Goal: Task Accomplishment & Management: Use online tool/utility

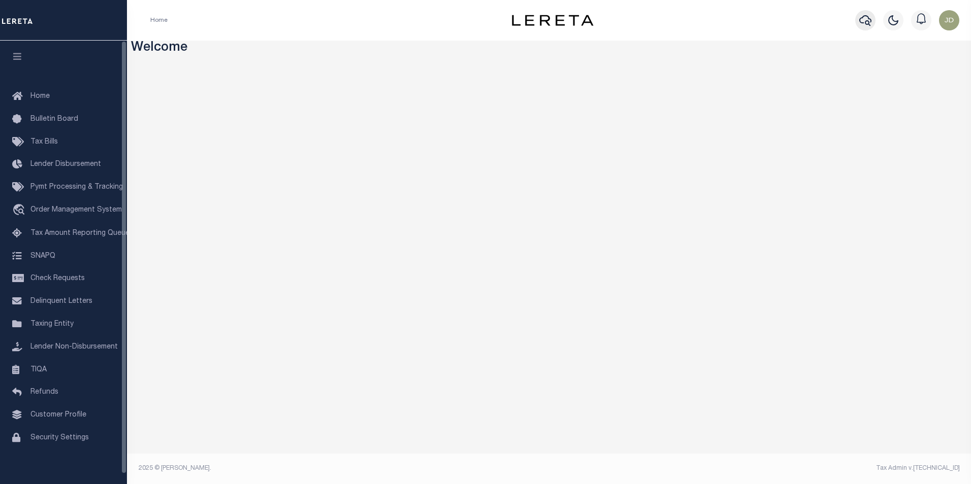
click at [867, 23] on icon "button" at bounding box center [865, 20] width 12 height 12
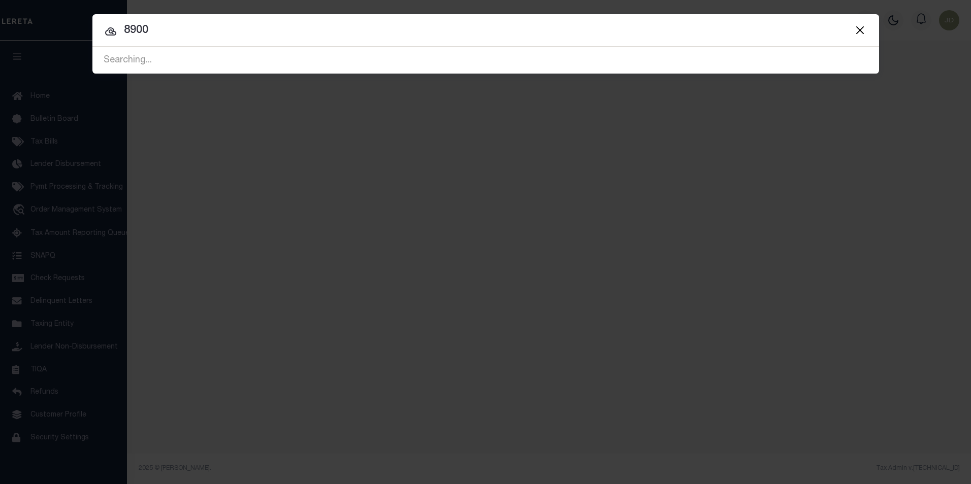
type input "89000"
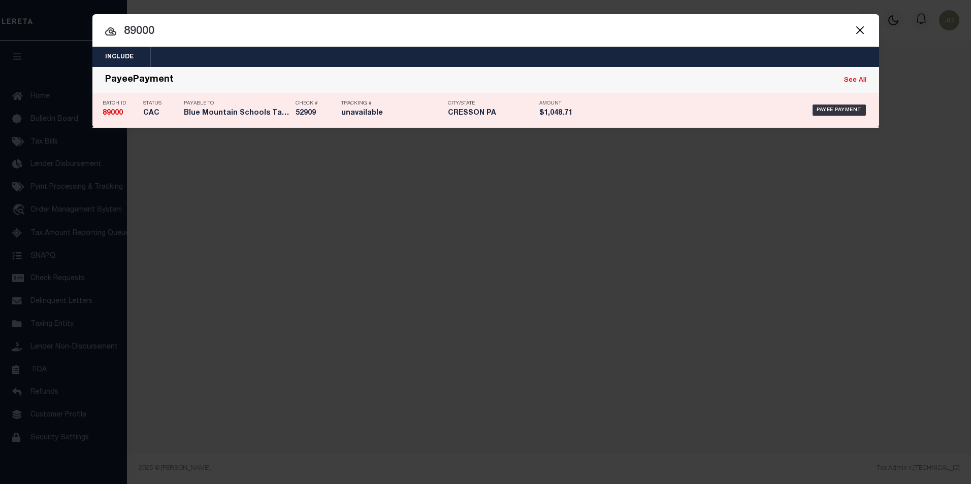
click at [207, 120] on div "Payable To Blue Mountain Schools Tax Collector" at bounding box center [237, 109] width 107 height 29
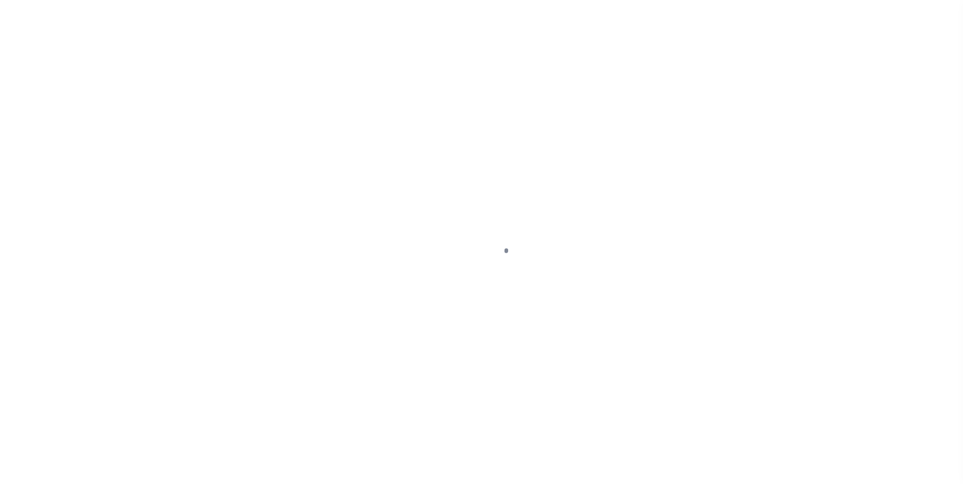
select select "CAC"
type input "[DATE]"
type input "$1,048.71"
select select "CHK"
type input "52909"
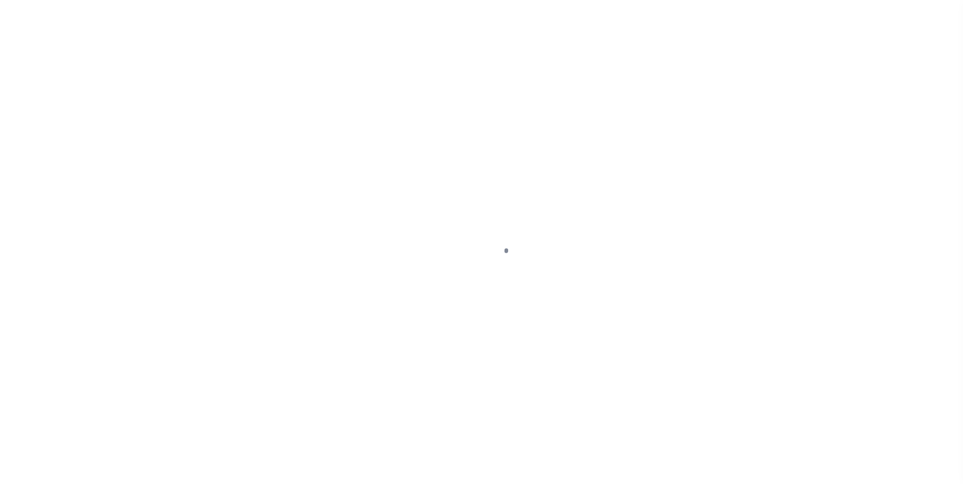
select select "[PERSON_NAME]"
type input "$10"
type input "[DATE]"
checkbox input "true"
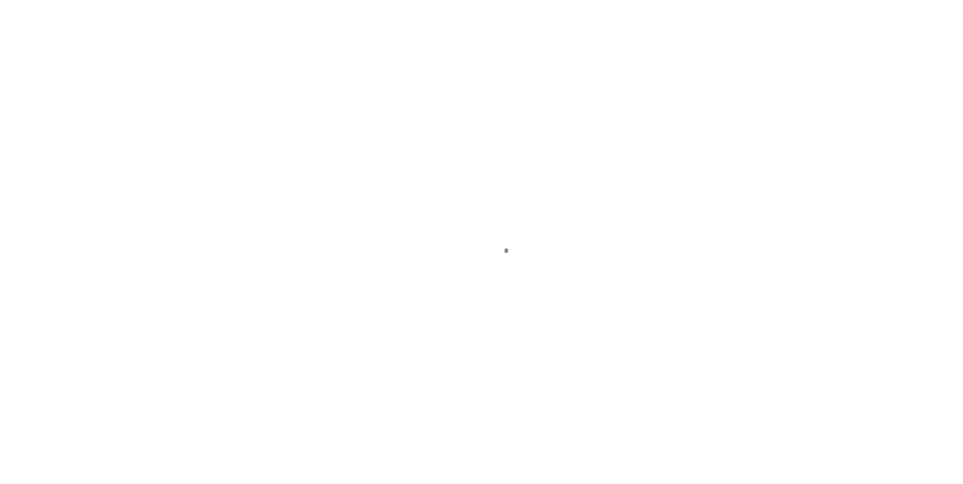
checkbox input "true"
select select "USS"
type input "[DATE]"
type input "$9.85"
type input "unavailable"
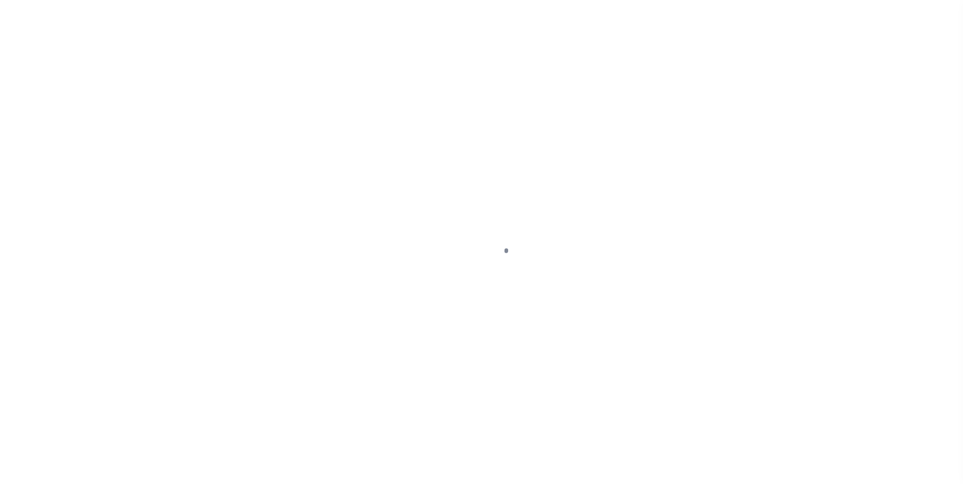
type input "N"
radio input "true"
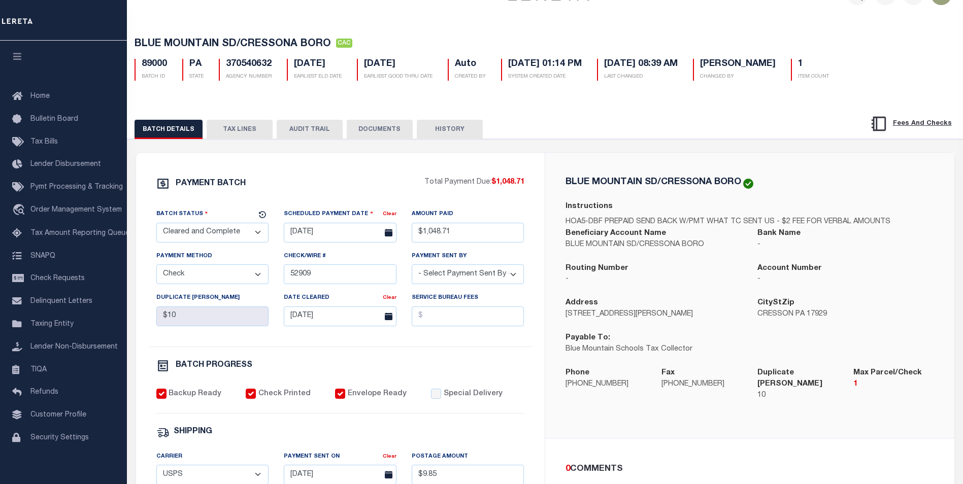
scroll to position [19, 0]
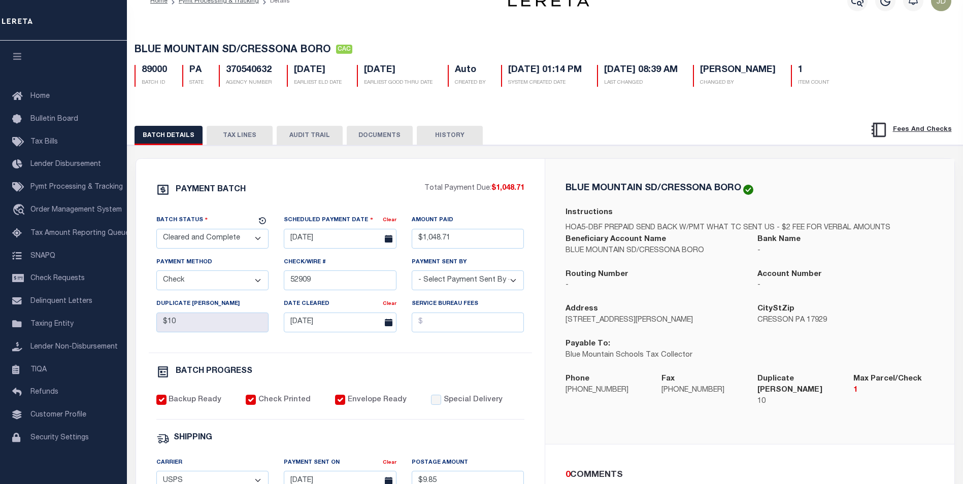
click at [290, 144] on button "AUDIT TRAIL" at bounding box center [310, 135] width 66 height 19
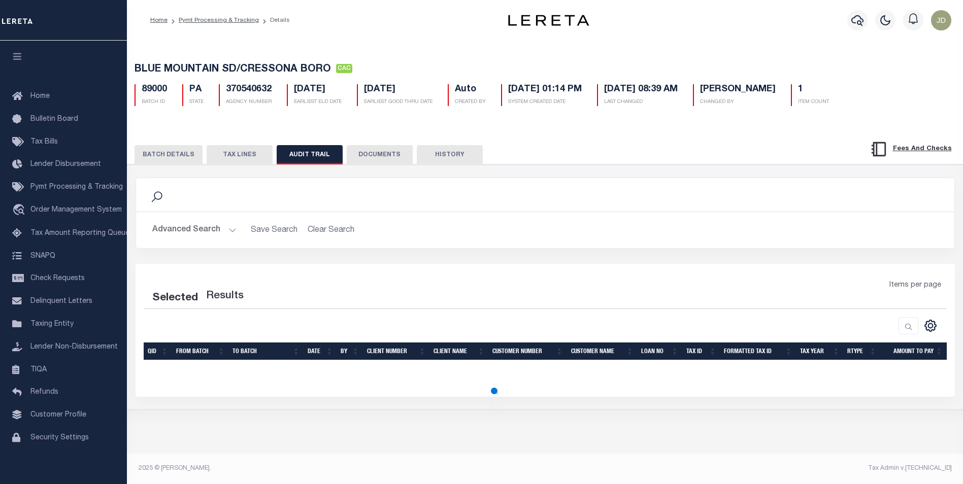
scroll to position [0, 0]
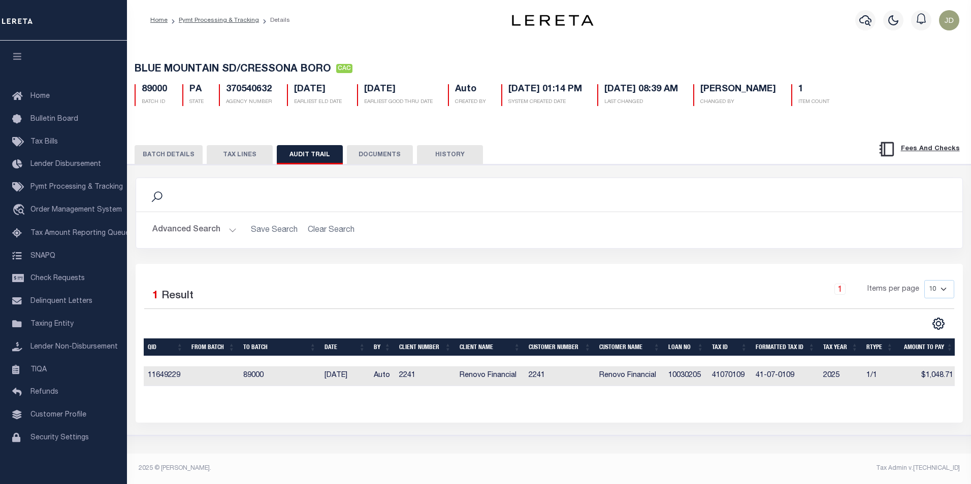
click at [218, 157] on button "TAX LINES" at bounding box center [240, 154] width 66 height 19
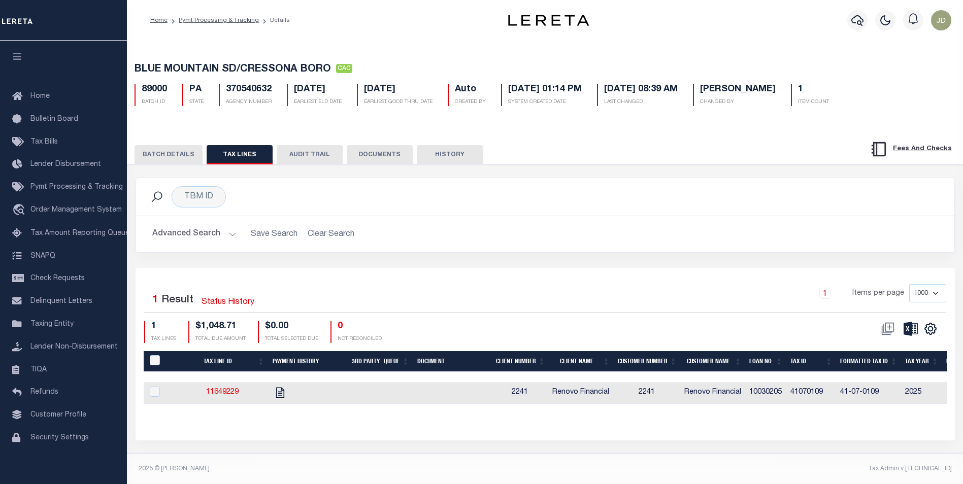
click at [369, 157] on button "DOCUMENTS" at bounding box center [380, 154] width 66 height 19
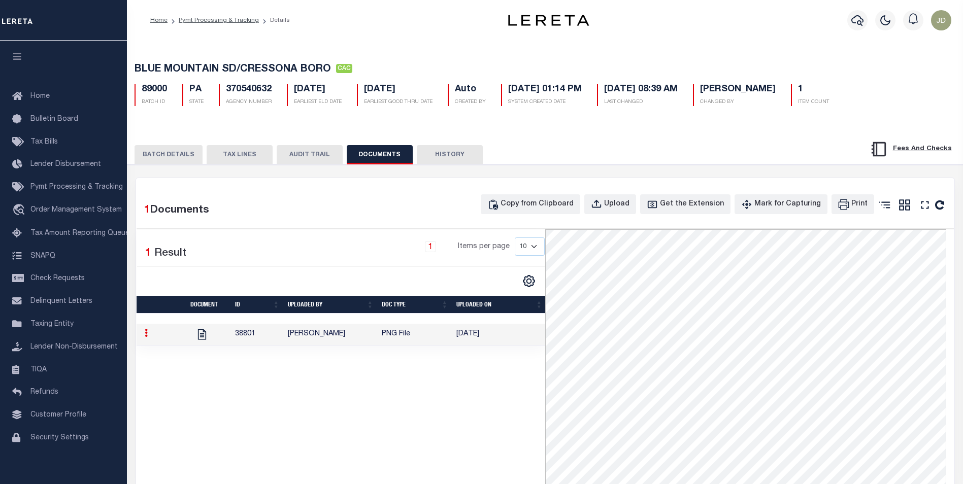
click at [455, 161] on button "HISTORY" at bounding box center [450, 154] width 66 height 19
